Goal: Task Accomplishment & Management: Manage account settings

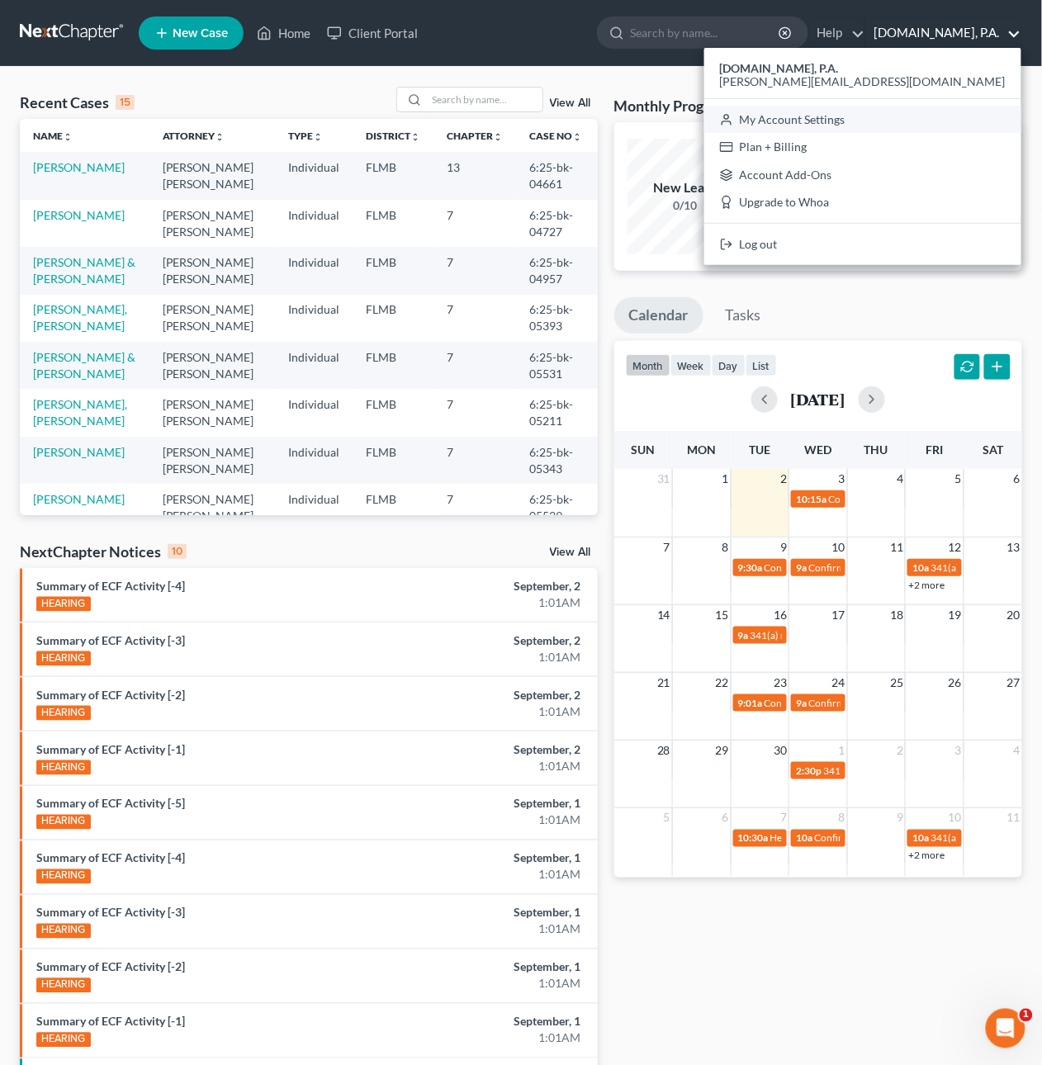
click at [946, 121] on link "My Account Settings" at bounding box center [862, 120] width 317 height 28
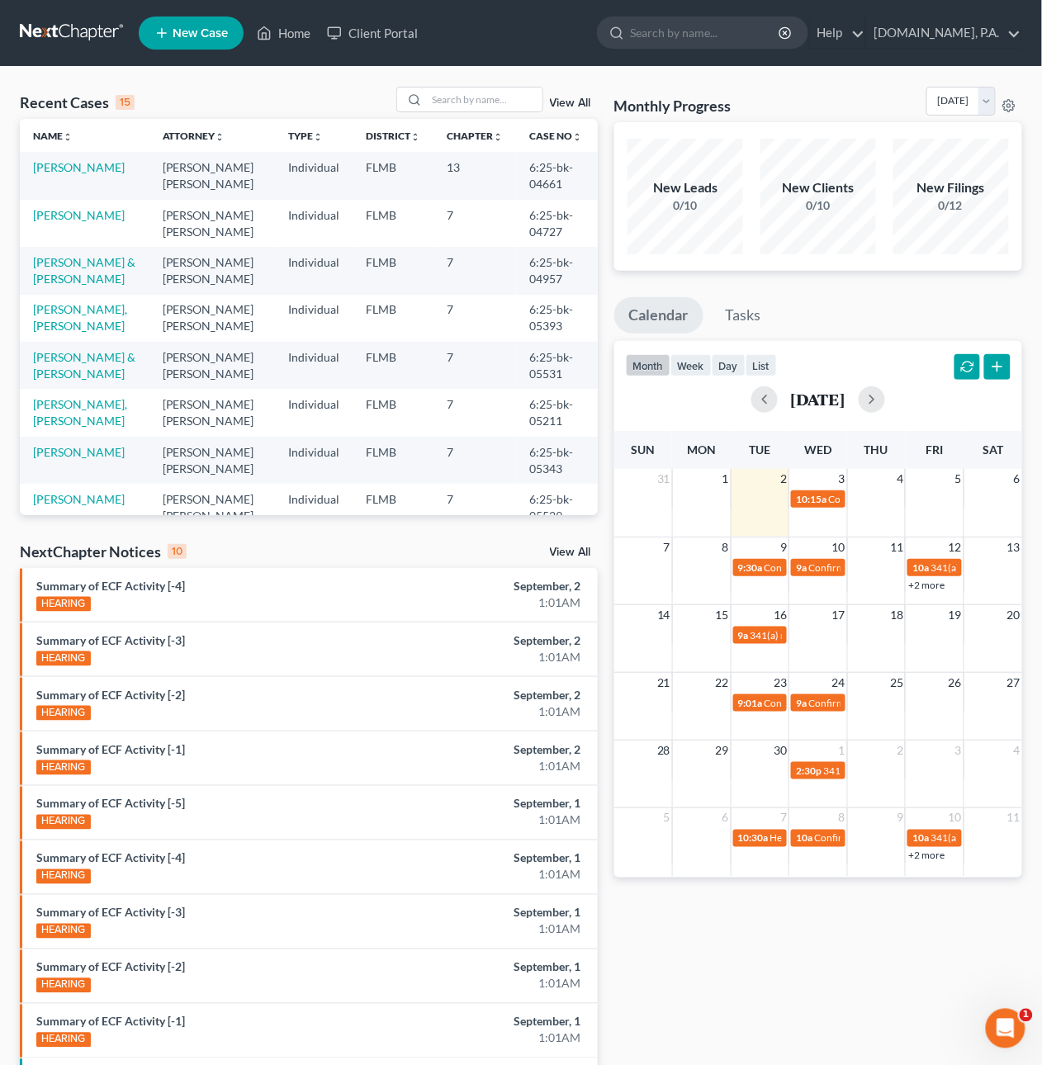
select select "24"
select select "9"
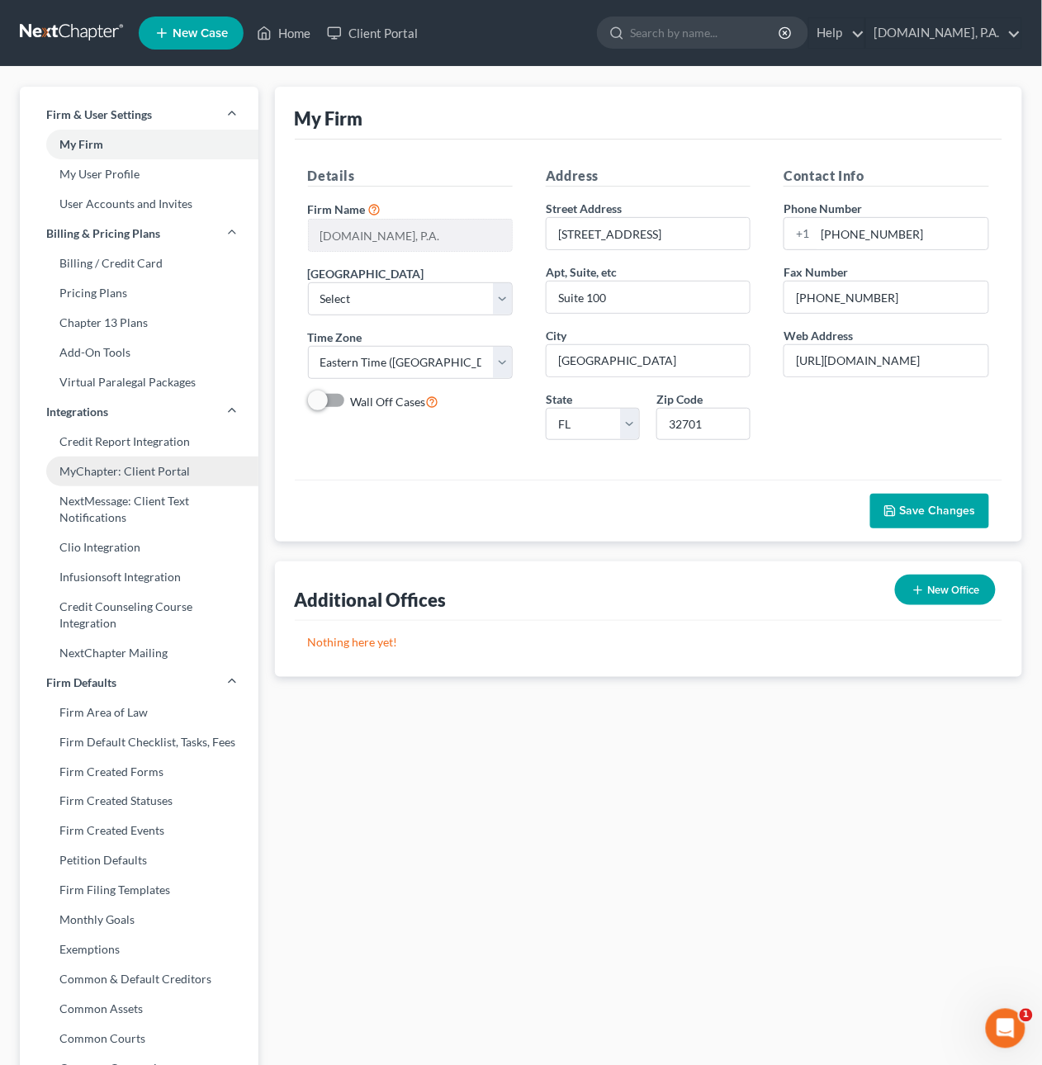
click at [173, 463] on link "MyChapter: Client Portal" at bounding box center [139, 472] width 239 height 30
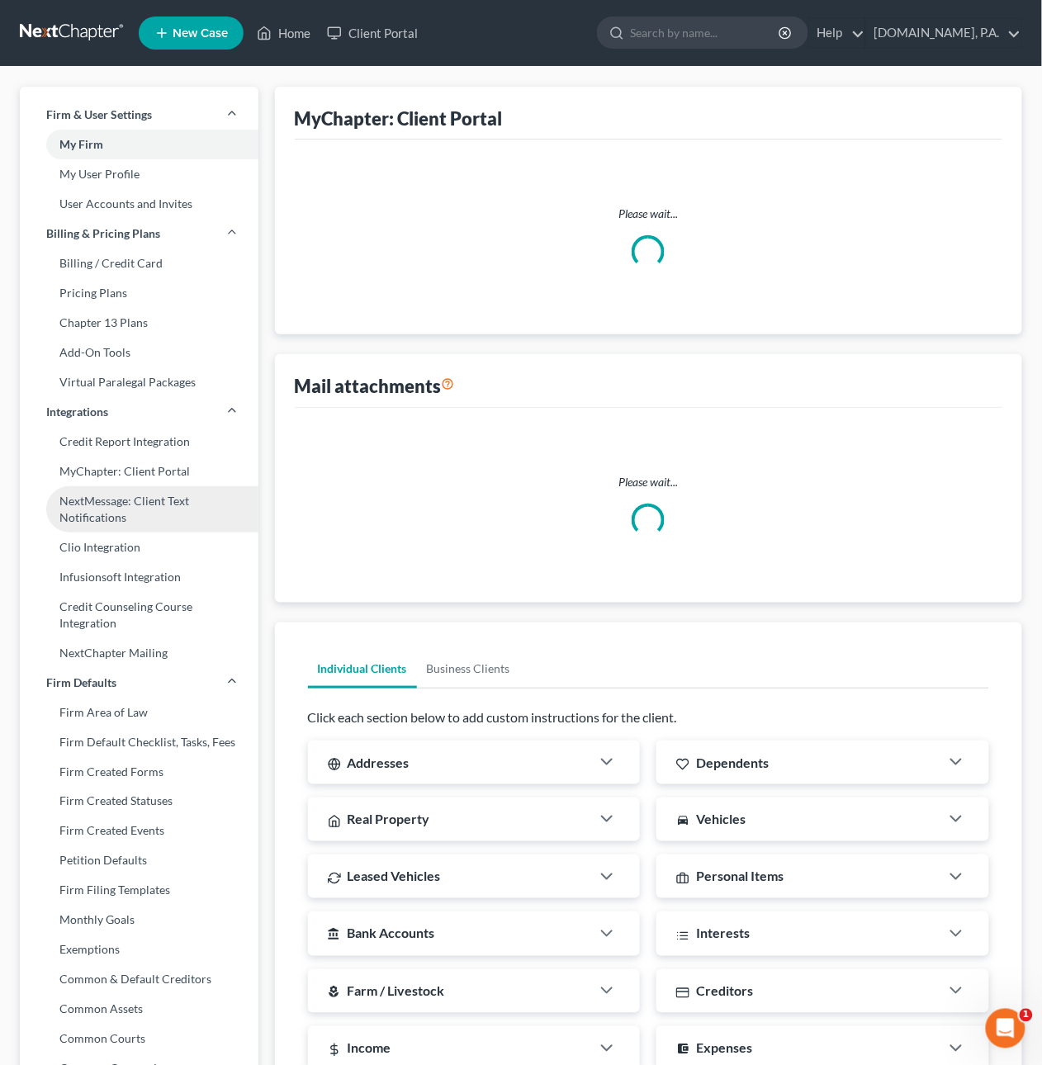
select select
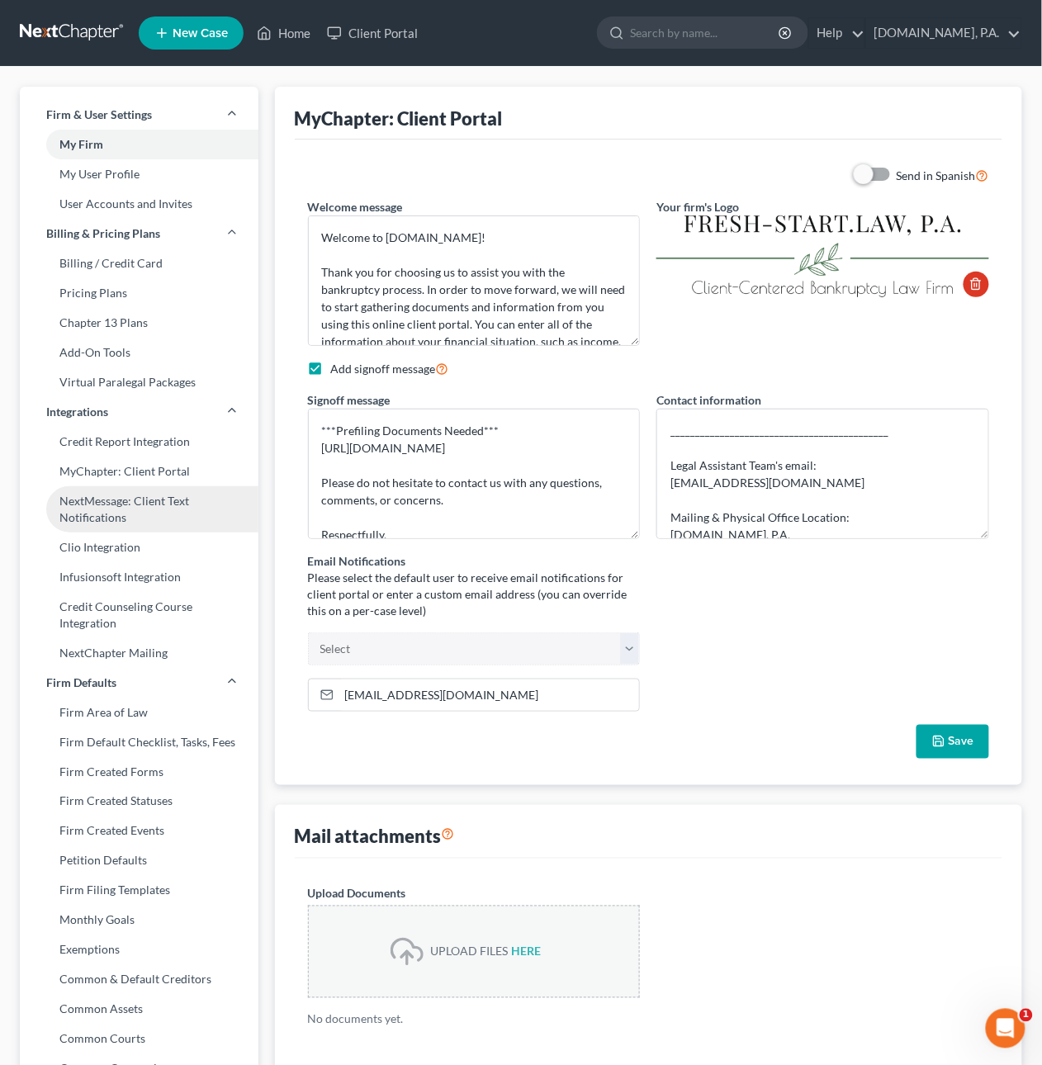
click at [177, 501] on link "NextMessage: Client Text Notifications" at bounding box center [139, 509] width 239 height 46
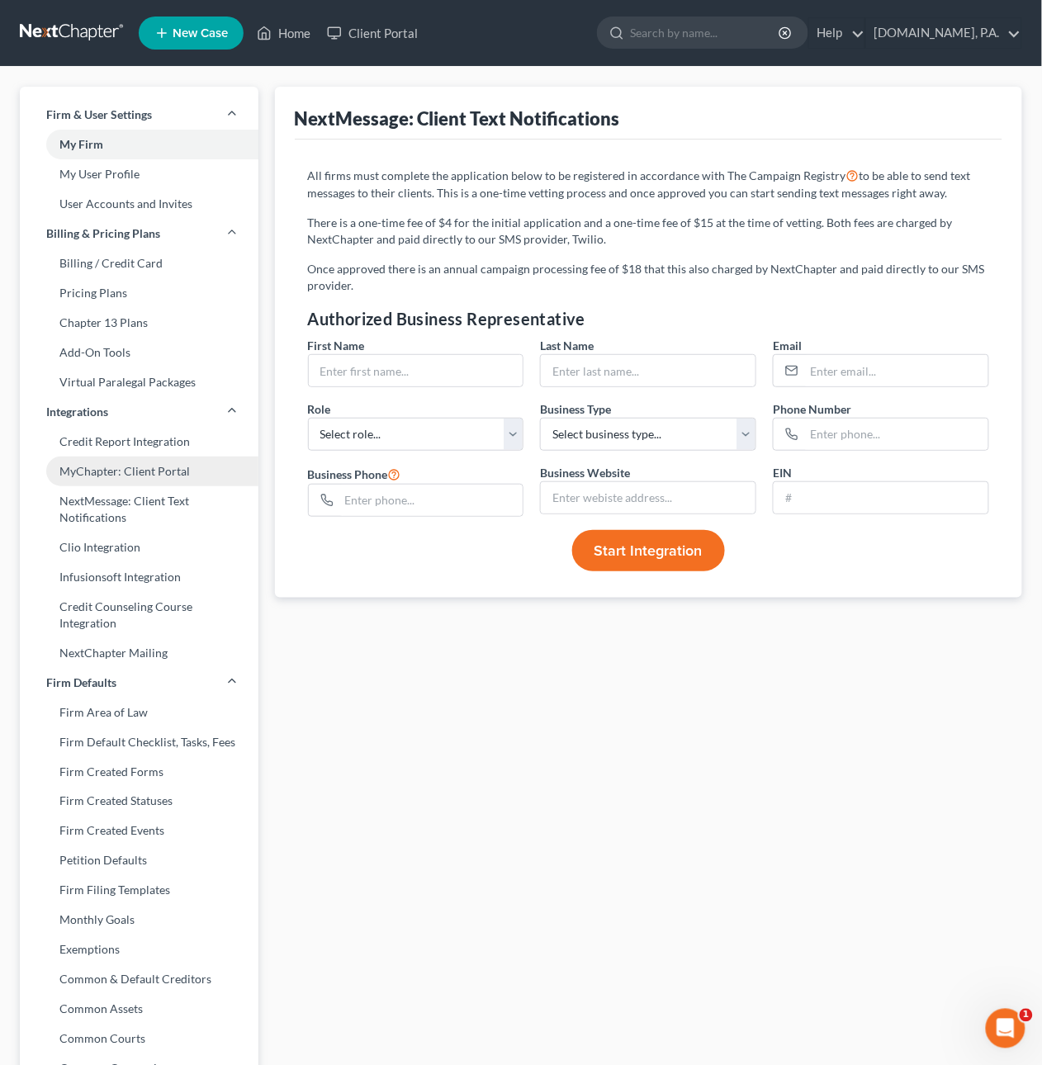
click at [171, 471] on link "MyChapter: Client Portal" at bounding box center [139, 472] width 239 height 30
select select
